Goal: Transaction & Acquisition: Purchase product/service

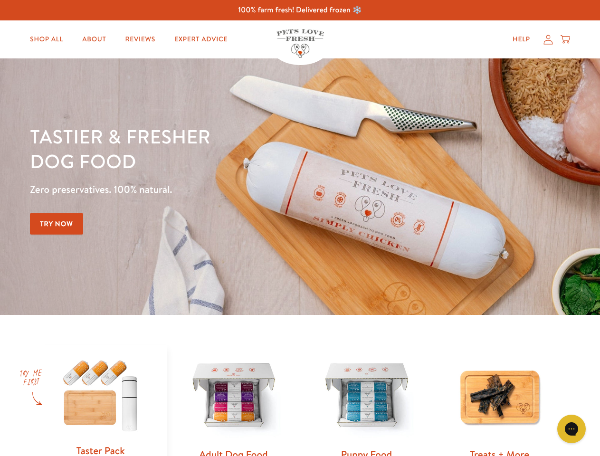
click at [300, 228] on div "Tastier & fresher dog food Zero preservatives. 100% natural. Try Now" at bounding box center [210, 186] width 360 height 125
click at [571, 429] on icon "Gorgias live chat" at bounding box center [571, 428] width 9 height 9
